Goal: Find specific page/section: Find specific page/section

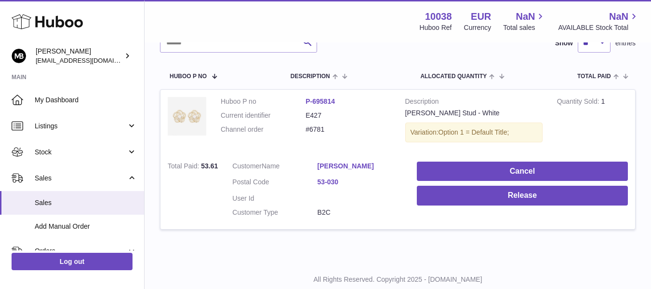
scroll to position [160, 0]
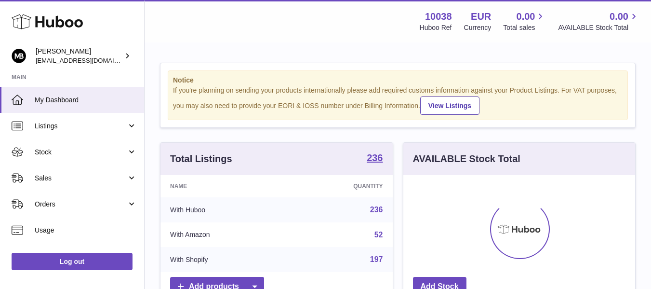
scroll to position [150, 232]
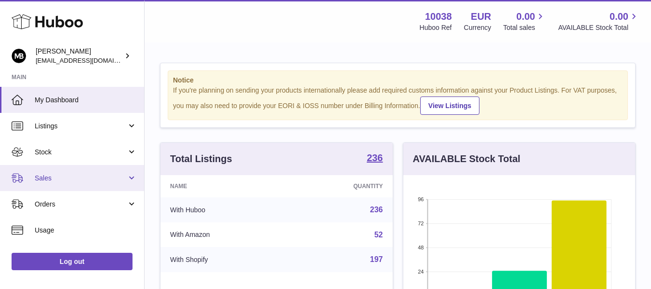
click at [55, 182] on span "Sales" at bounding box center [81, 177] width 92 height 9
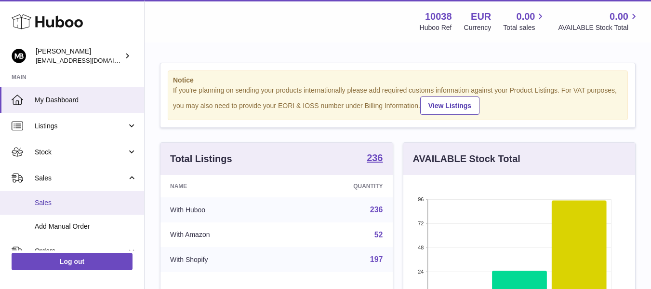
click at [47, 205] on span "Sales" at bounding box center [86, 202] width 102 height 9
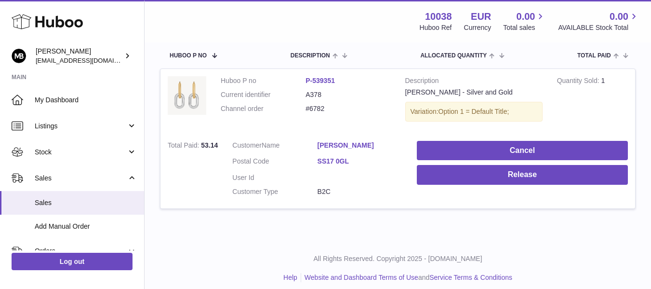
scroll to position [160, 0]
